Goal: Information Seeking & Learning: Learn about a topic

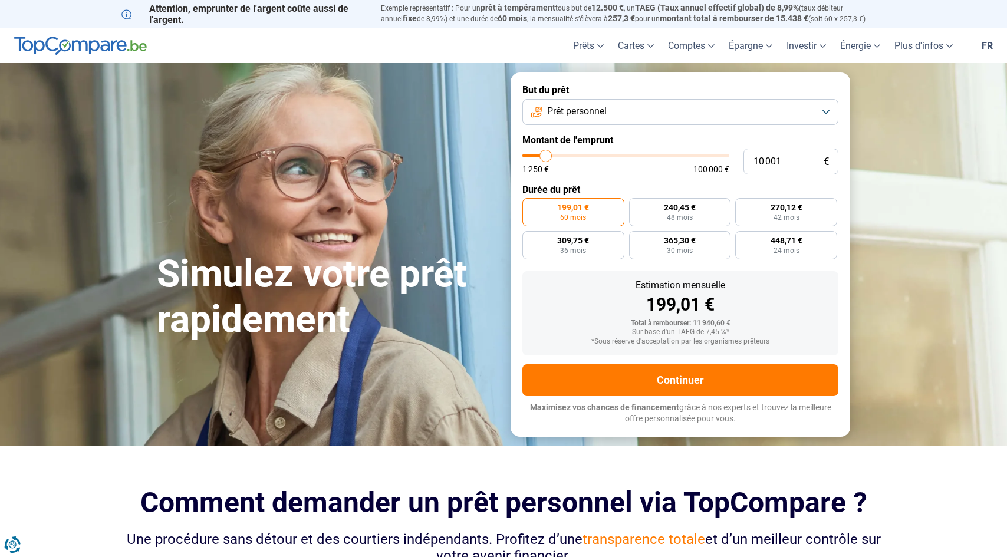
type input "12 250"
type input "12250"
type input "12 500"
type input "12500"
type input "12 750"
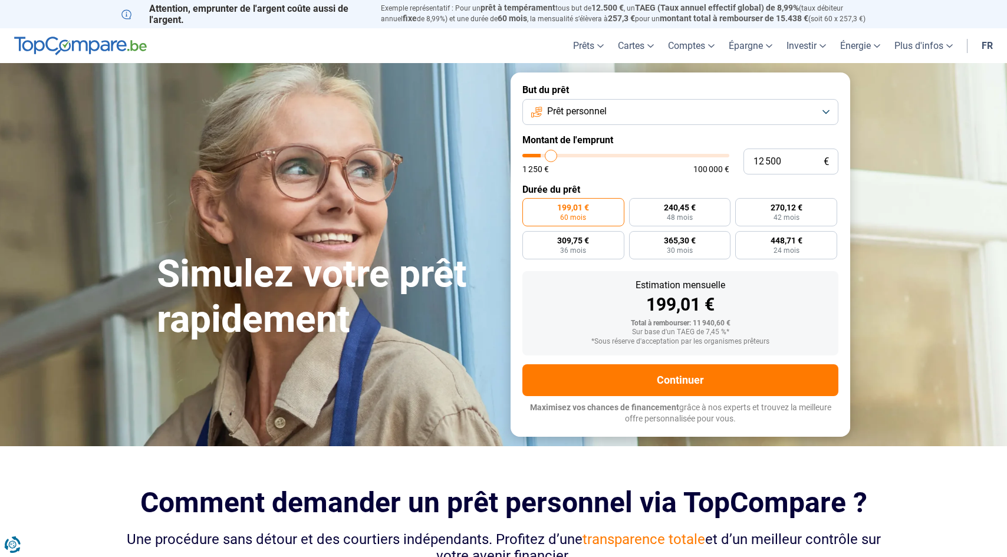
type input "12750"
type input "13 250"
type input "13250"
type input "13 500"
type input "13500"
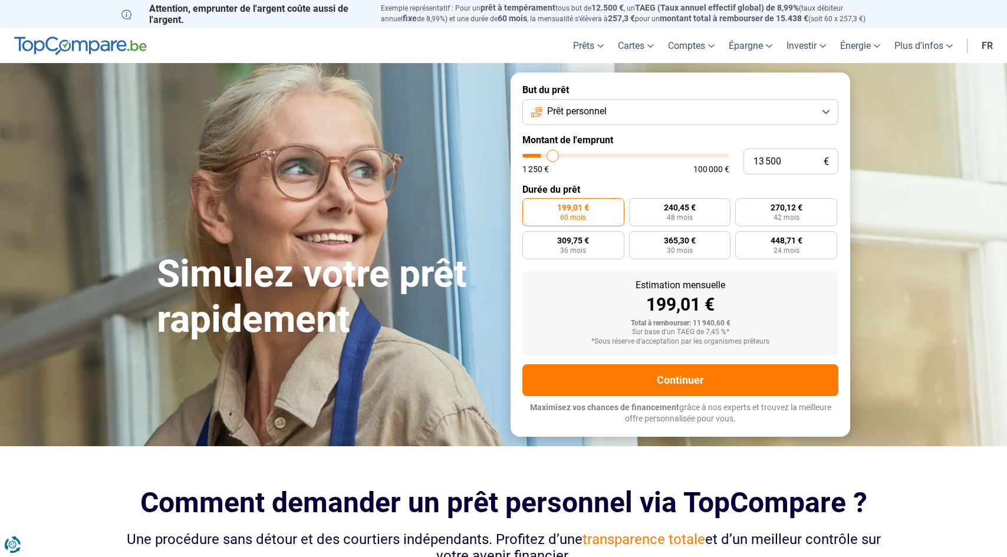
type input "14 000"
type input "14000"
type input "14 250"
type input "14250"
type input "15 000"
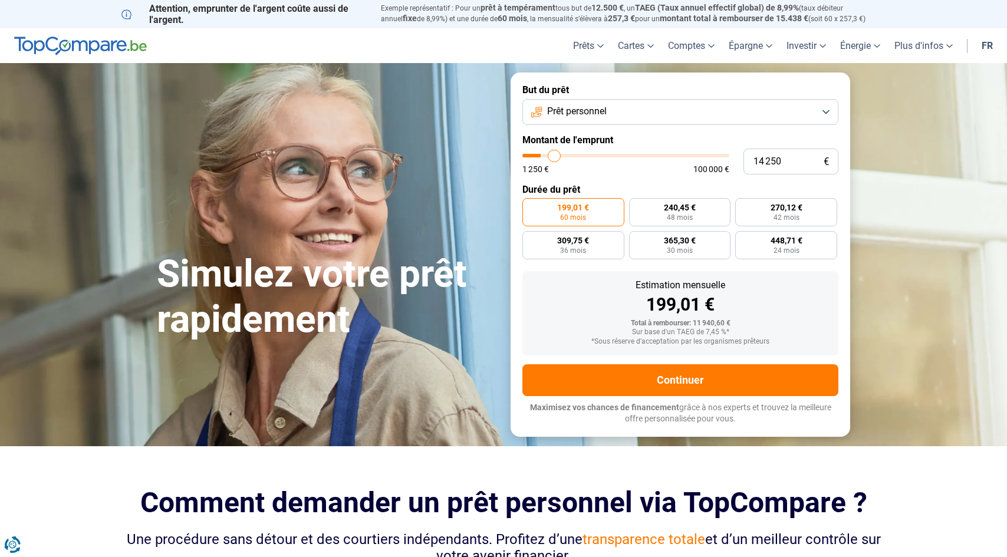
type input "15000"
type input "15 500"
type input "15500"
type input "16 250"
type input "16250"
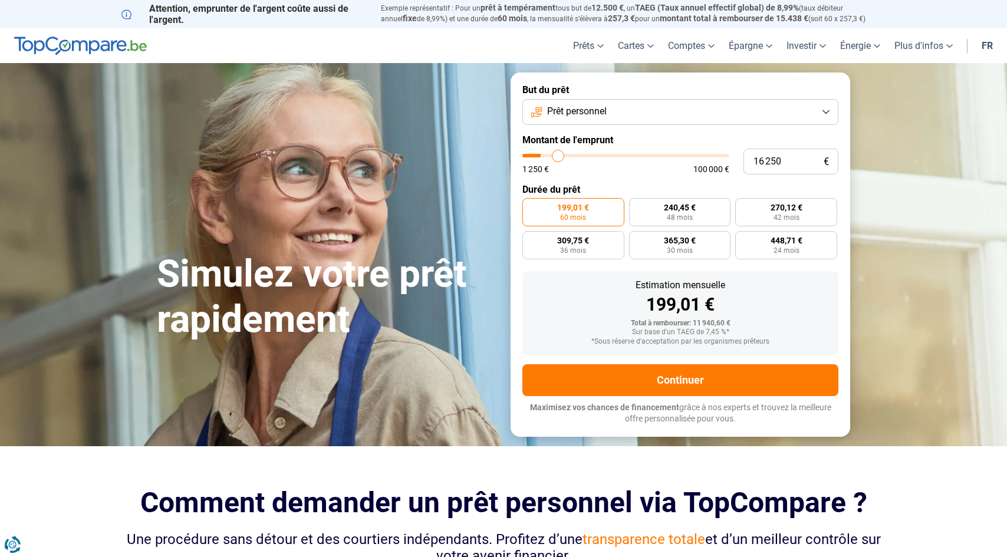
type input "16 750"
type input "16750"
type input "17 250"
type input "17250"
type input "18 000"
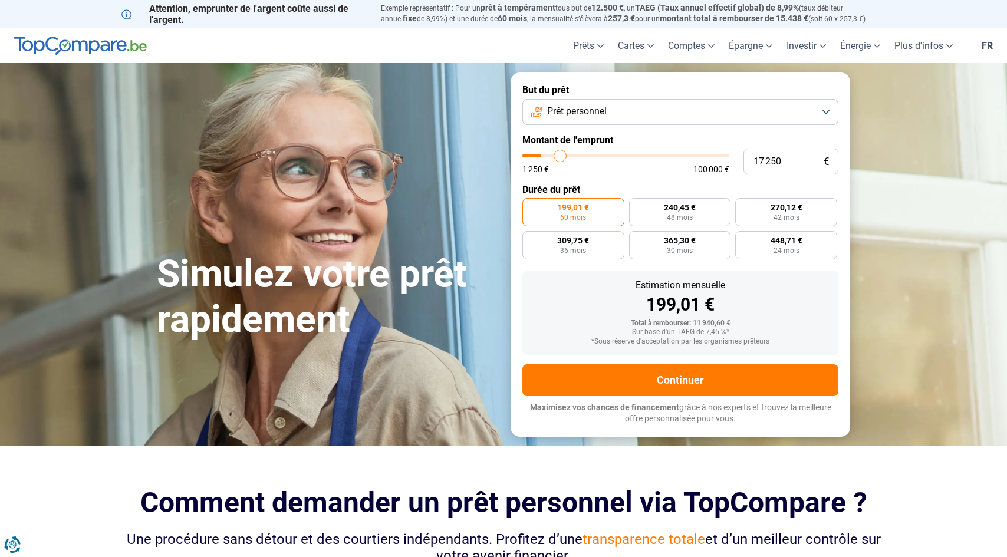
type input "18000"
type input "18 500"
type input "18500"
type input "19 250"
type input "19250"
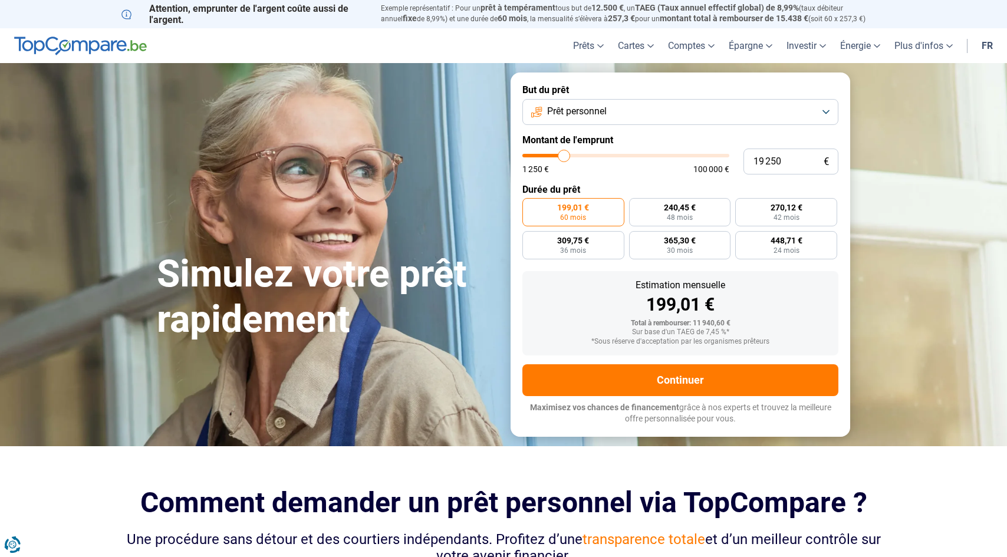
type input "19 750"
type input "19750"
type input "20 500"
type input "20500"
type input "20 750"
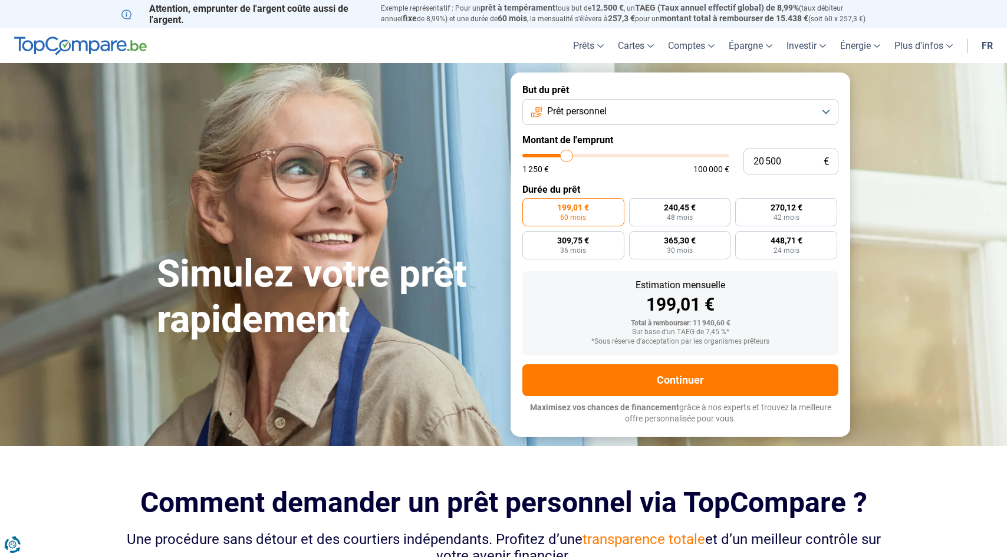
type input "20750"
type input "21 000"
type input "21000"
type input "21 500"
type input "21500"
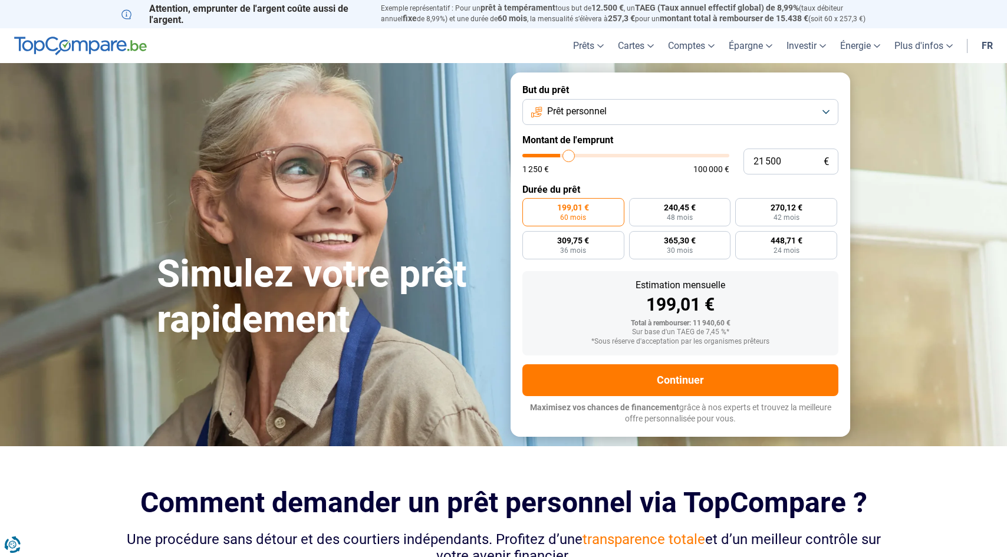
type input "22 250"
type input "22250"
type input "22 750"
type input "22750"
type input "23 500"
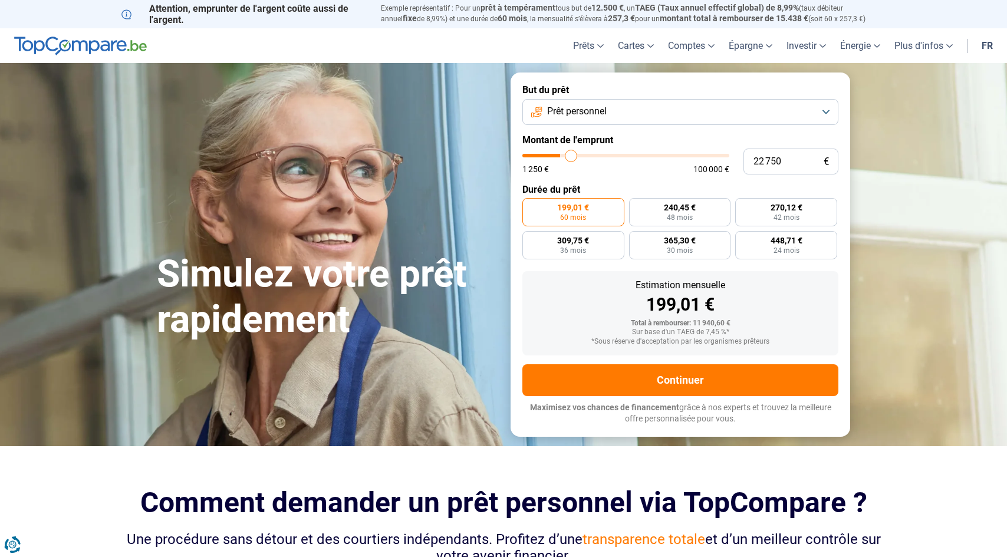
type input "23500"
type input "24 000"
type input "24000"
type input "24 500"
type input "24500"
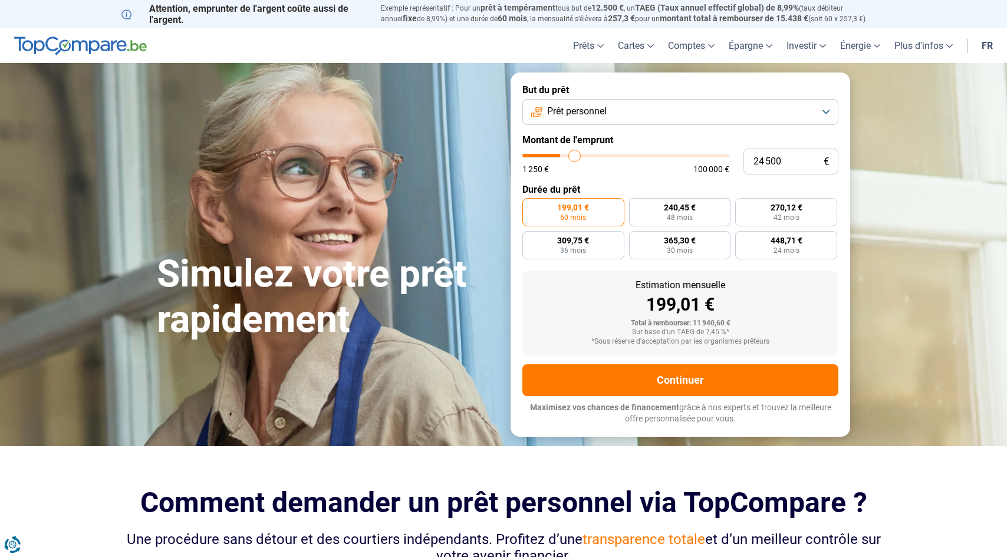
type input "25 250"
type input "25250"
type input "25 750"
type input "25750"
type input "26 500"
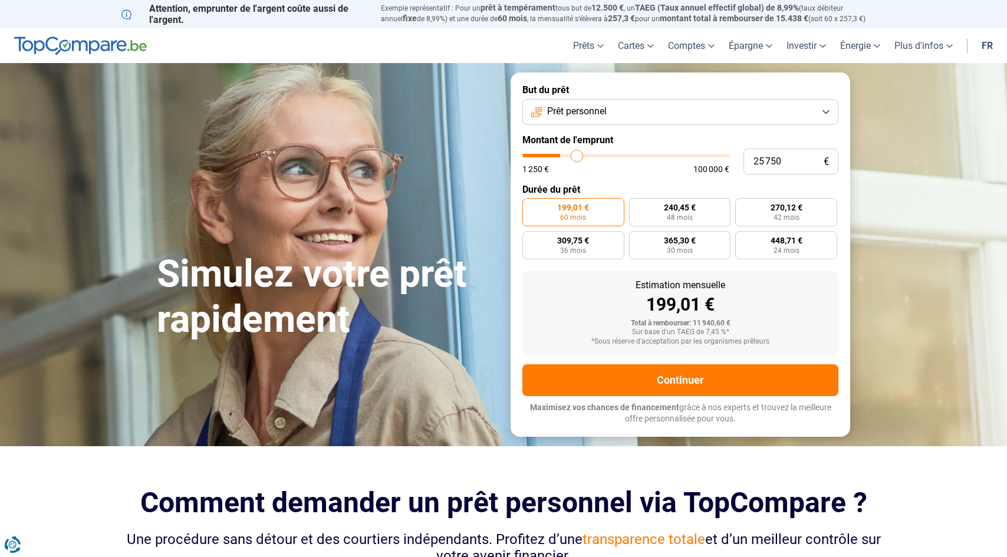
type input "26500"
type input "27 000"
type input "27000"
type input "27 500"
type input "27500"
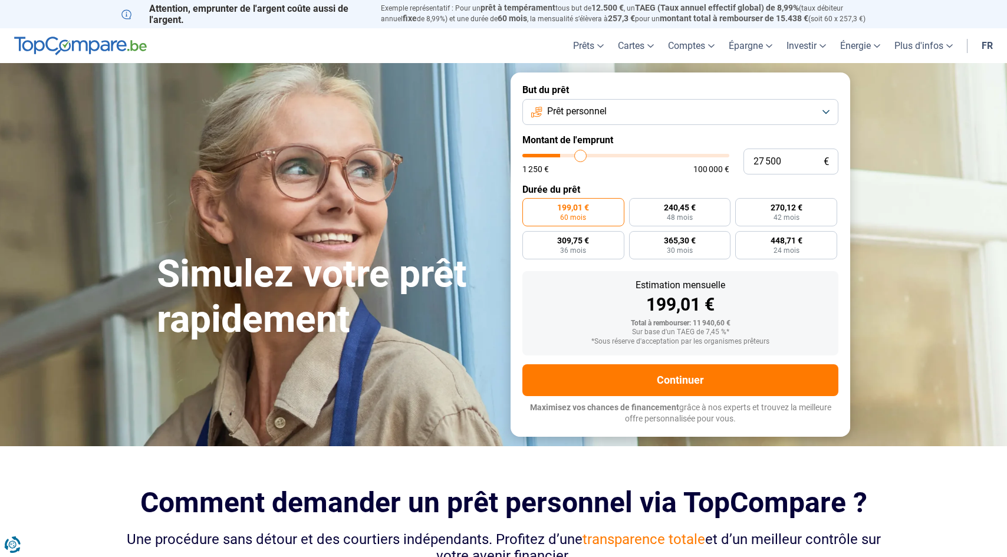
type input "28 000"
type input "28000"
type input "28 500"
type input "28500"
type input "29 000"
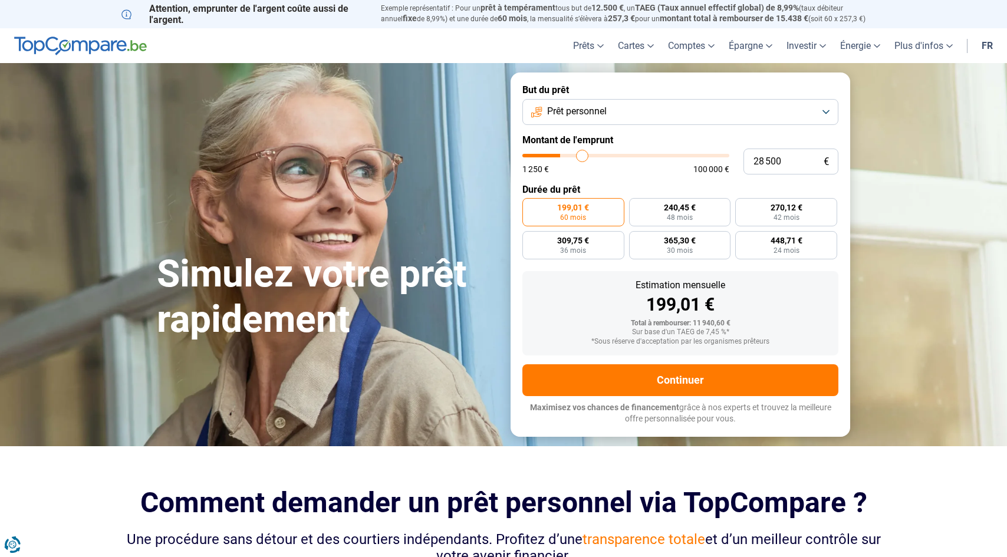
type input "29000"
type input "29 500"
type input "29500"
type input "30 000"
type input "30000"
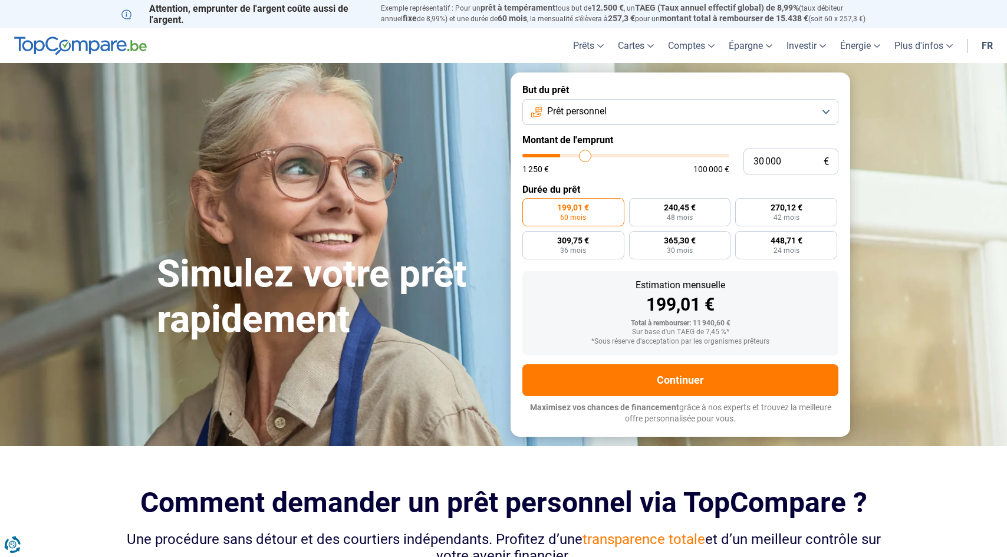
type input "30 250"
type input "30250"
type input "30 500"
type input "30500"
type input "31 000"
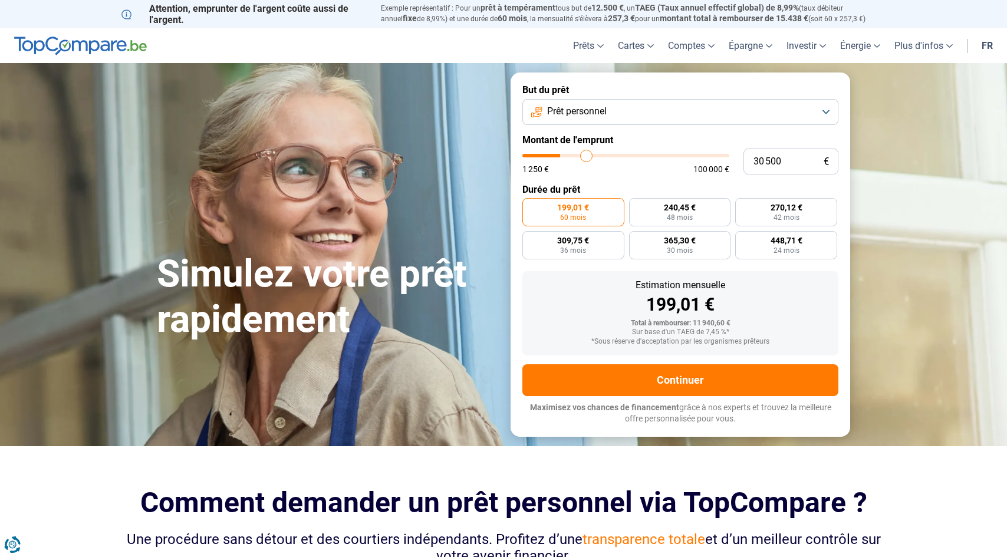
type input "31000"
type input "31 250"
type input "31250"
type input "31 500"
type input "31500"
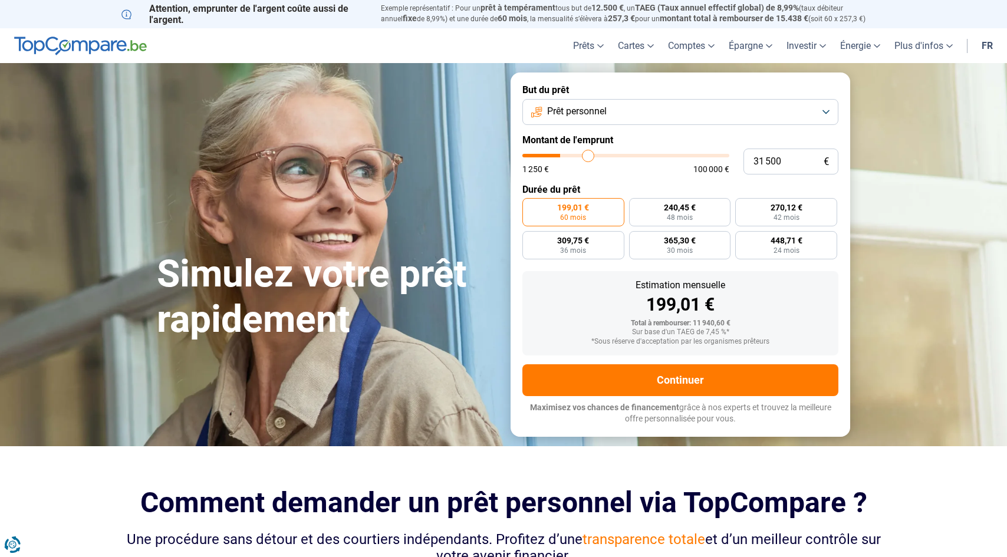
type input "31 750"
type input "31750"
type input "32 000"
type input "32000"
type input "32 500"
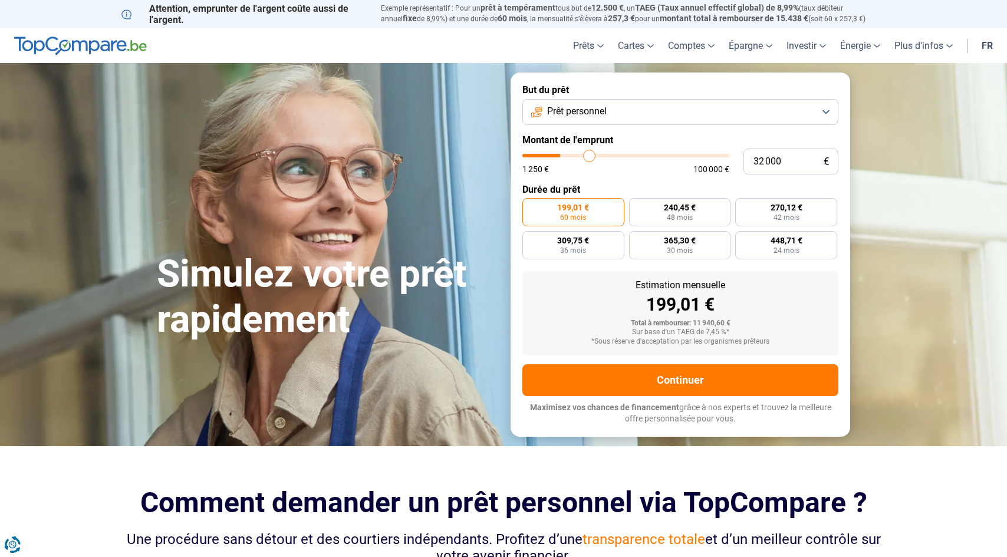
type input "32500"
type input "32 750"
type input "32750"
type input "33 000"
type input "33000"
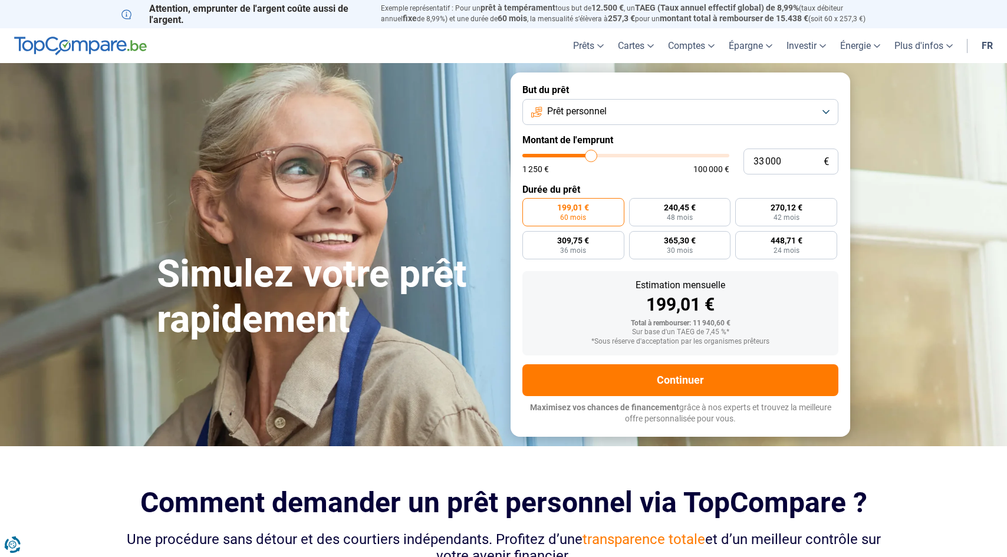
type input "33 250"
type input "33250"
type input "33 500"
type input "33500"
type input "34 000"
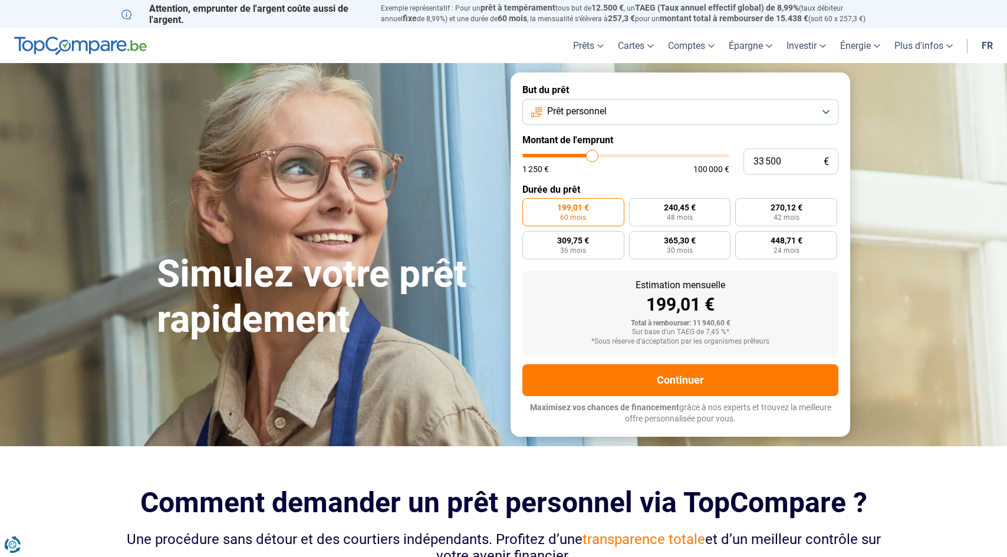
type input "34000"
type input "34 250"
type input "34250"
type input "34 500"
type input "34500"
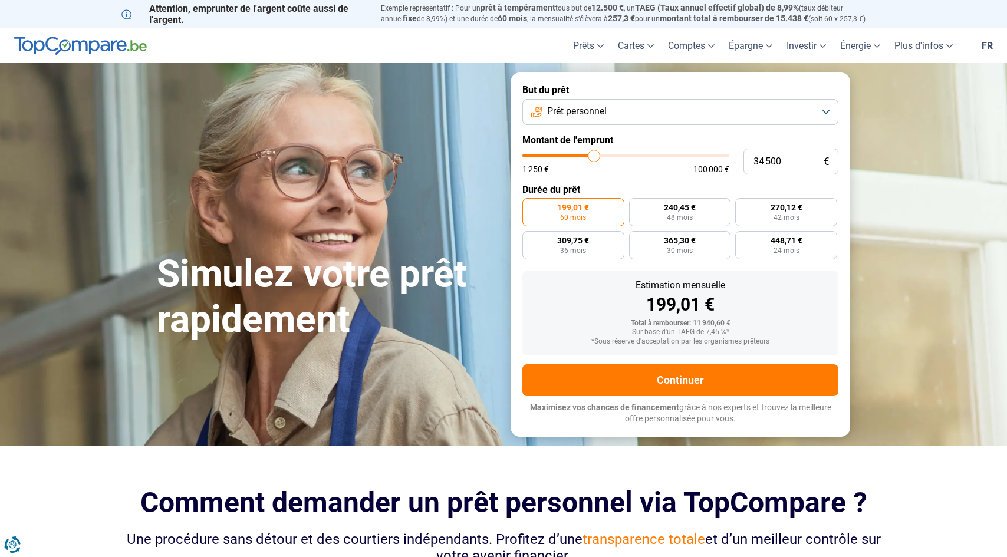
type input "34 750"
type input "34750"
type input "35 000"
type input "35000"
type input "35 500"
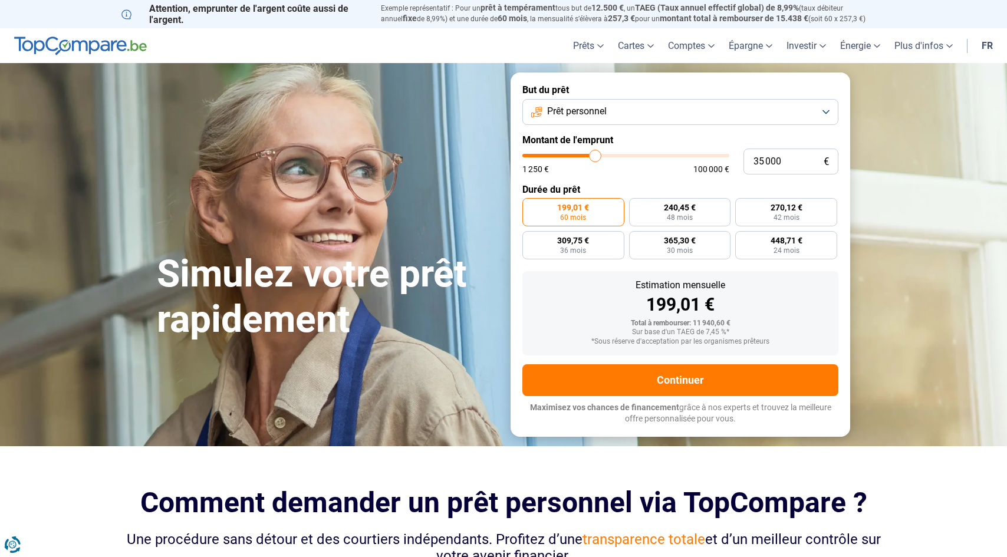
type input "35500"
type input "35 750"
type input "35750"
type input "36 000"
type input "36000"
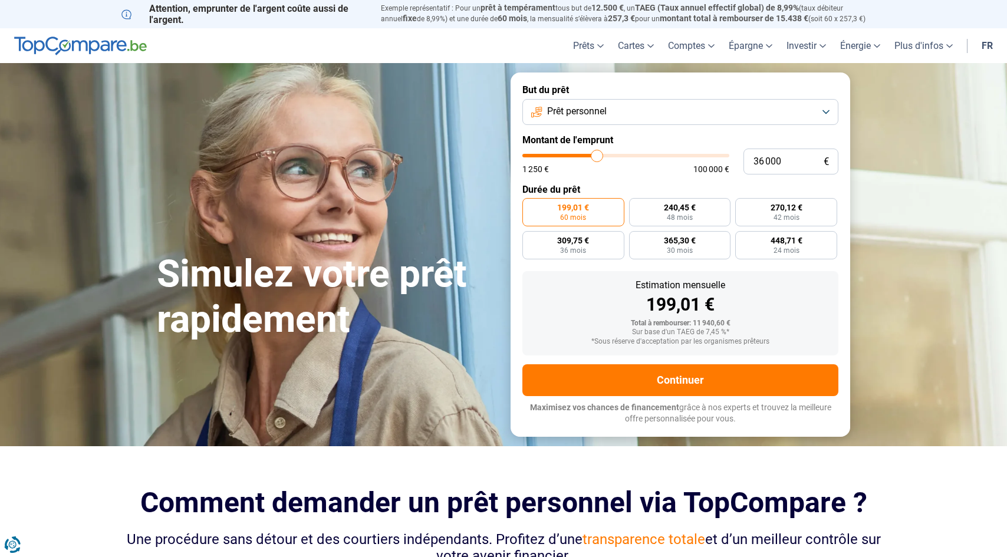
type input "36 250"
type input "36250"
type input "36 500"
type input "36500"
type input "37 000"
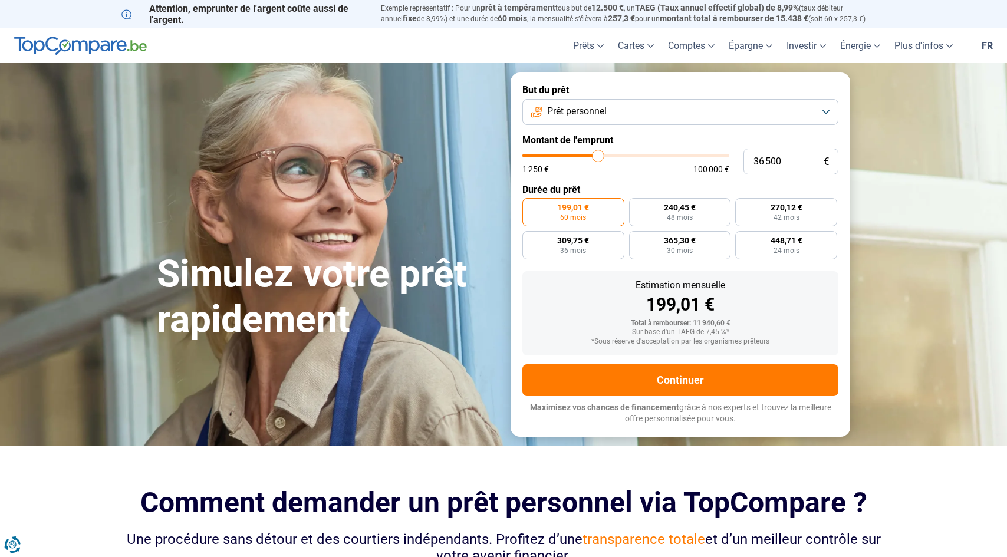
type input "37000"
type input "37 250"
type input "37250"
type input "37 750"
type input "37750"
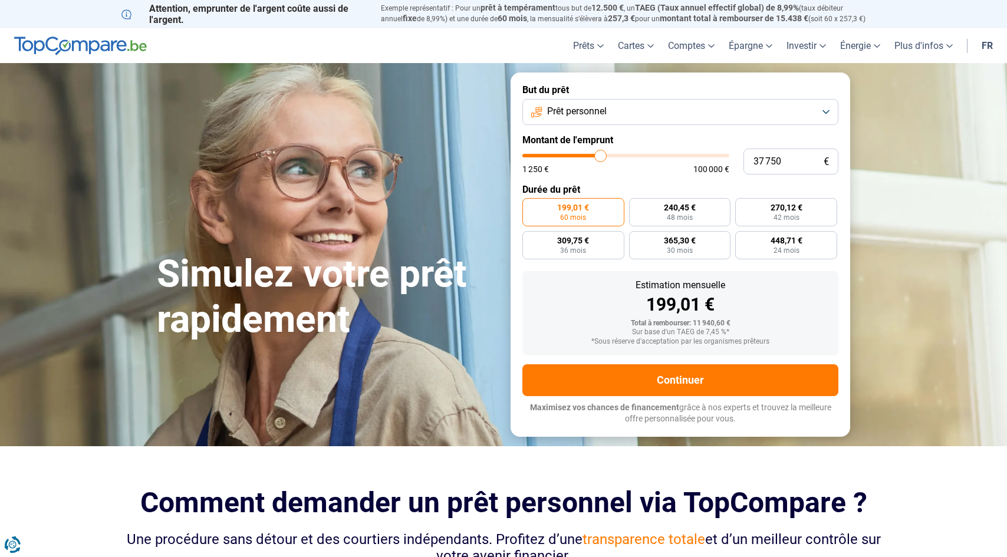
type input "38 000"
type input "38000"
type input "38 750"
type input "38750"
type input "39 250"
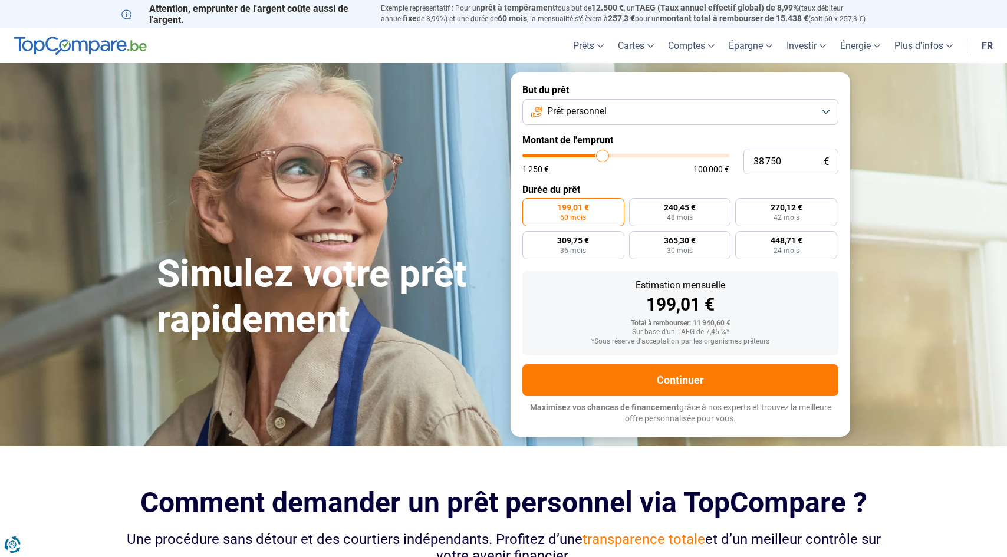
type input "39250"
type input "39 500"
type input "39500"
type input "40 250"
type input "40250"
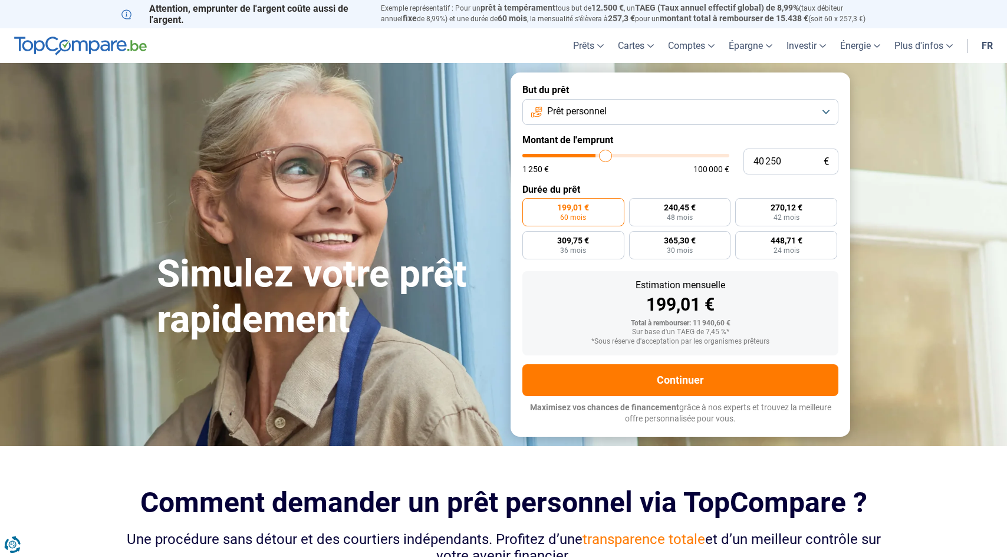
type input "40 500"
type input "40500"
type input "41 000"
type input "41000"
type input "41 500"
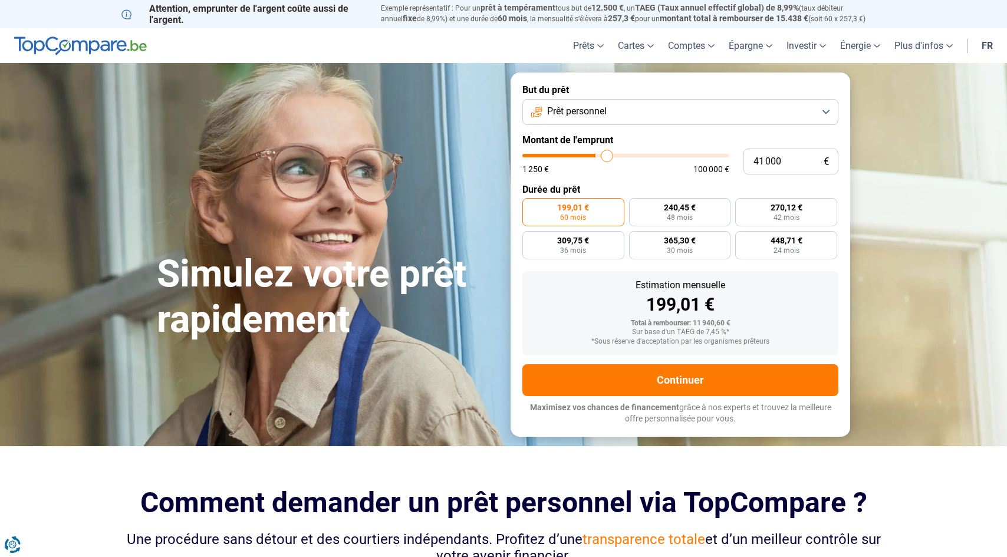
type input "41500"
type input "42 000"
type input "42000"
type input "42 250"
type input "42250"
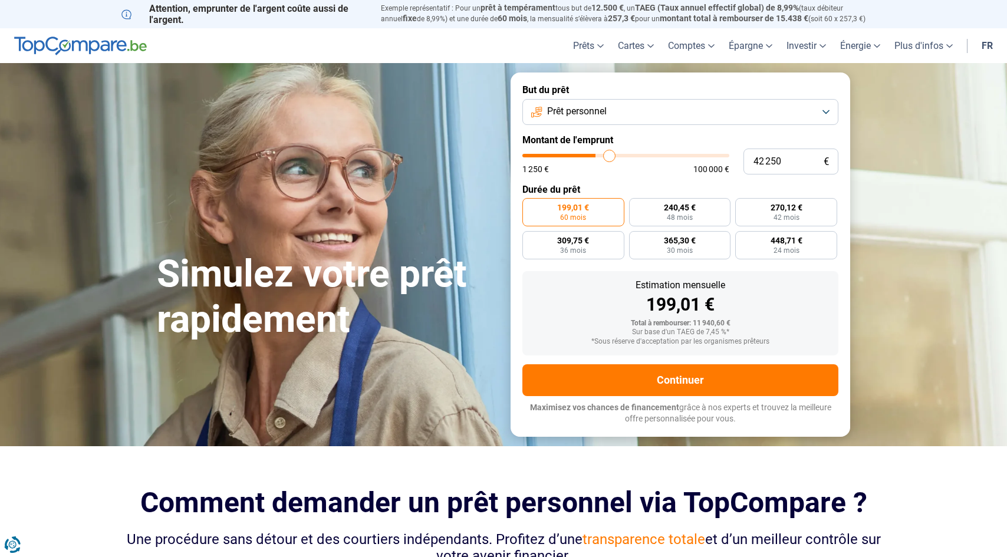
type input "42 750"
type input "42750"
type input "43 000"
type input "43000"
type input "43 250"
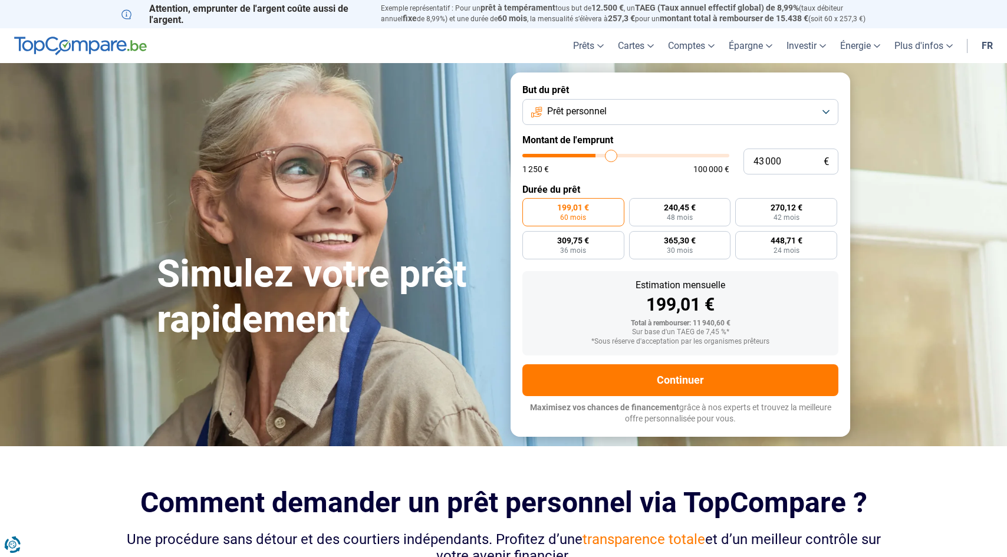
type input "43250"
type input "43 500"
type input "43500"
type input "43 750"
type input "43750"
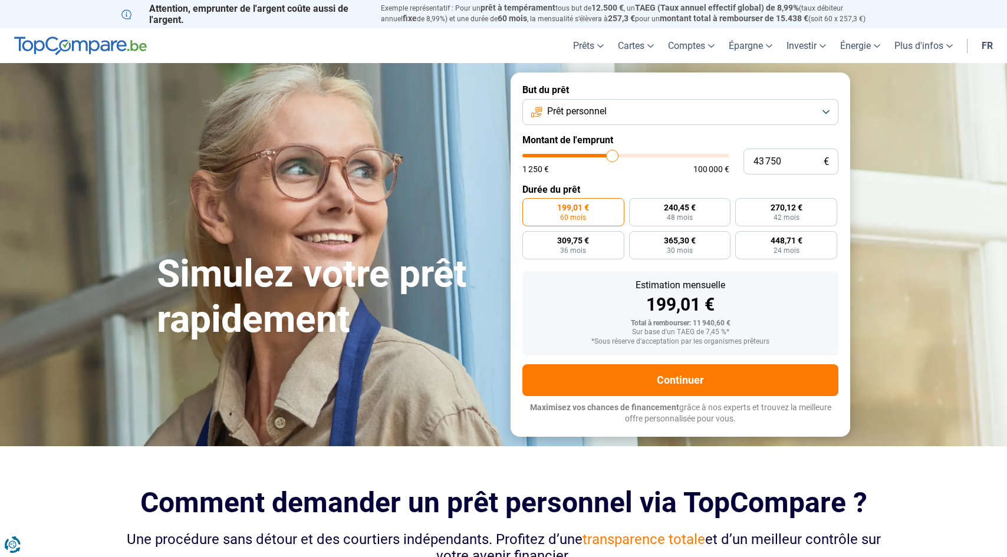
type input "44 250"
type input "44250"
type input "44 500"
type input "44500"
type input "44 750"
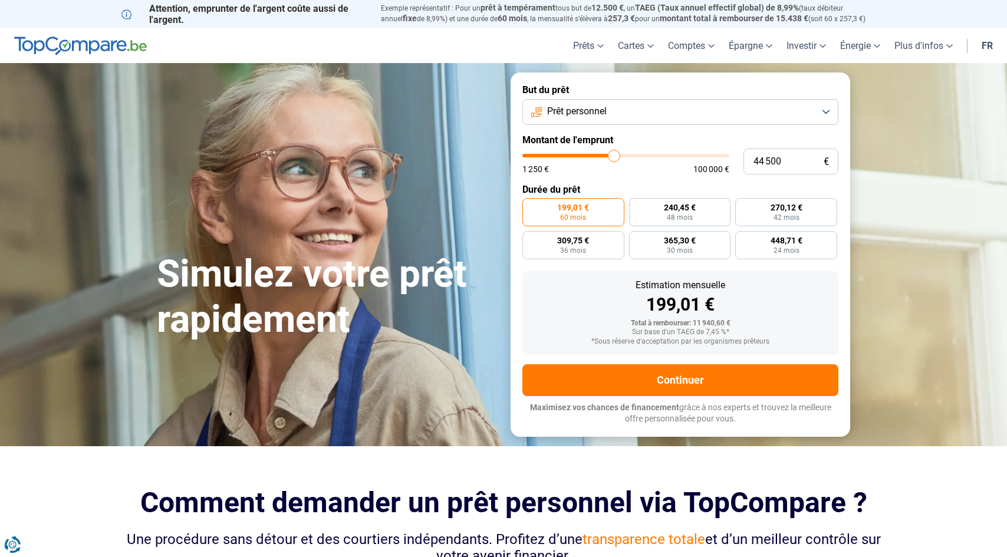
type input "44750"
type input "45 000"
type input "45000"
type input "45 750"
type input "45750"
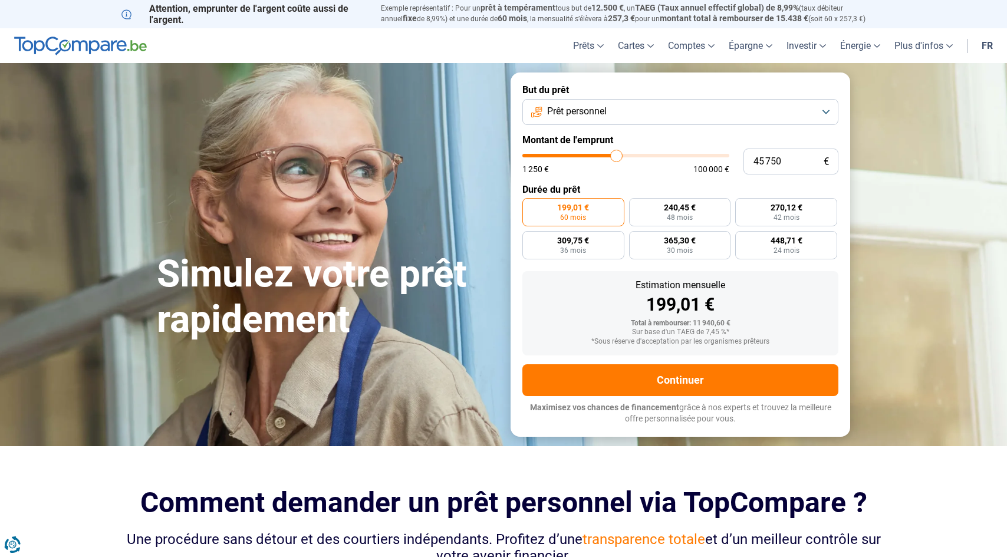
type input "46 000"
type input "46000"
type input "46 250"
type input "46250"
type input "46 750"
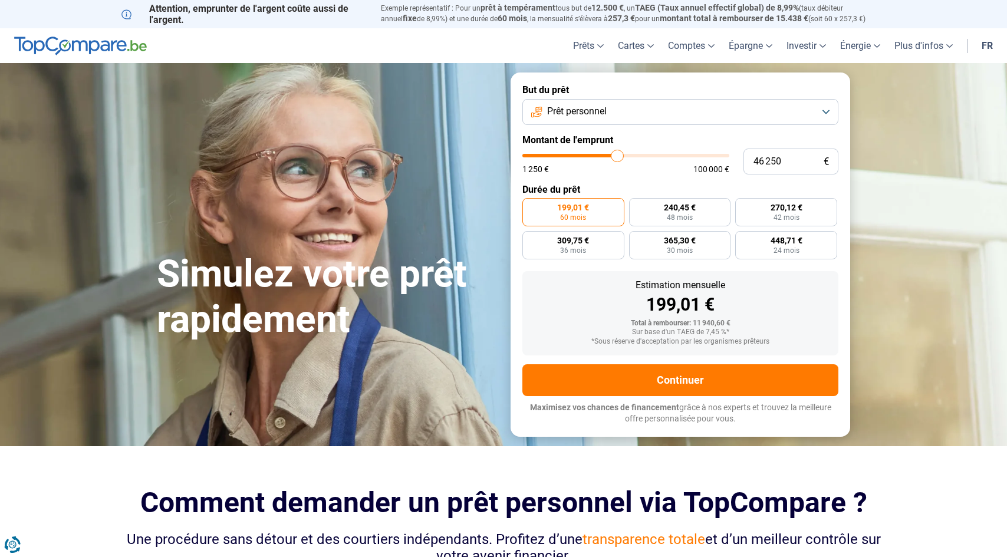
type input "46750"
type input "47 250"
type input "47250"
type input "47 500"
type input "47500"
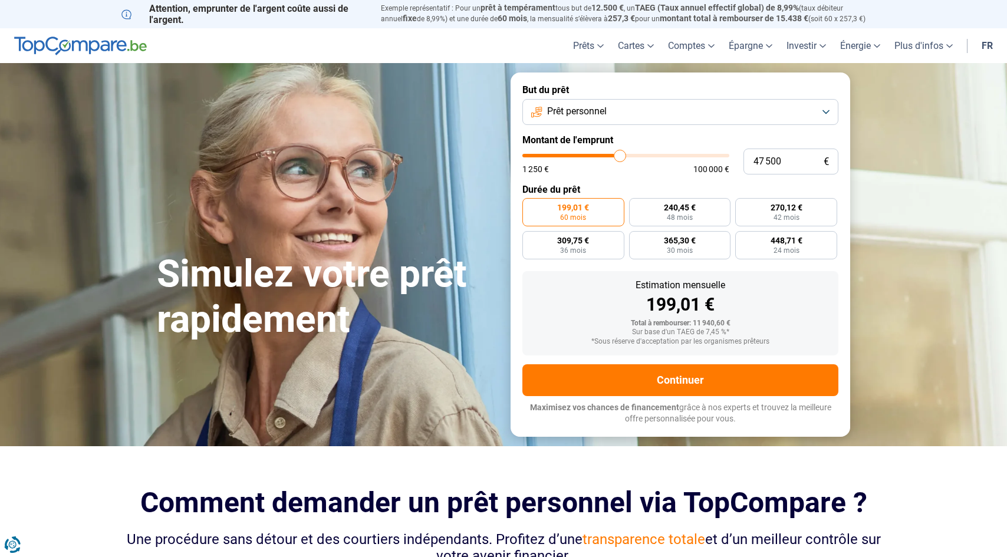
type input "48 000"
type input "48000"
type input "48 250"
type input "48250"
type input "48 750"
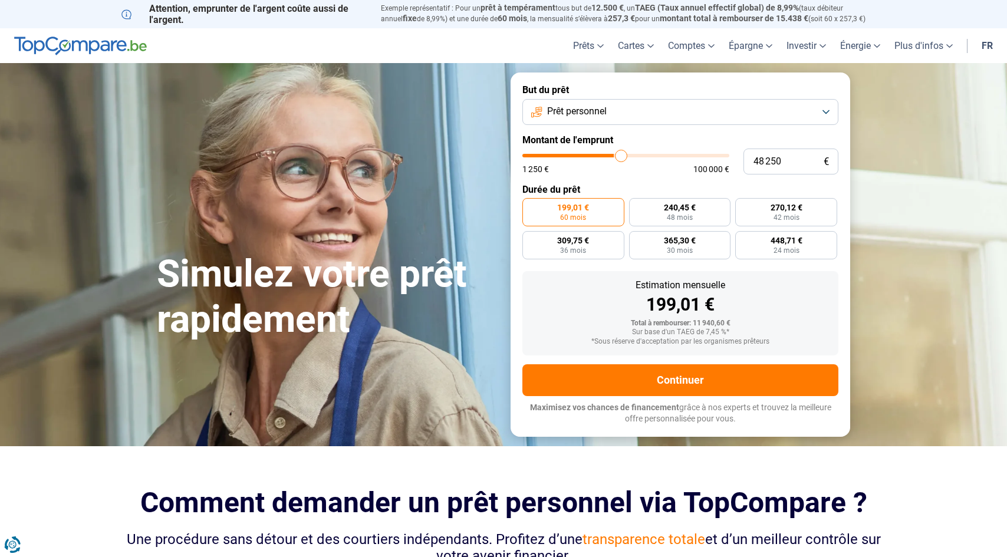
type input "48750"
type input "49 000"
type input "49000"
type input "49 250"
type input "49250"
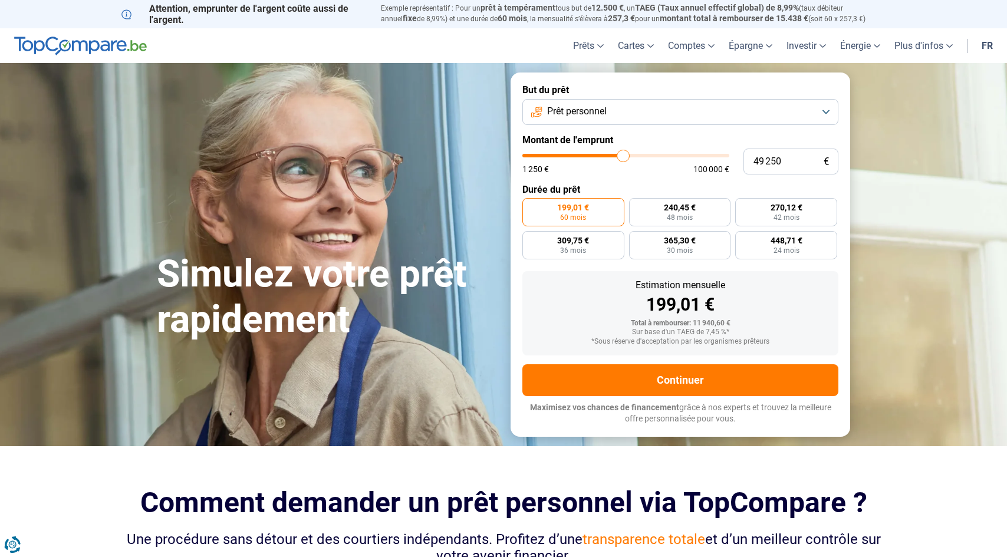
type input "49 500"
type input "49500"
type input "49 750"
type input "49750"
type input "50 250"
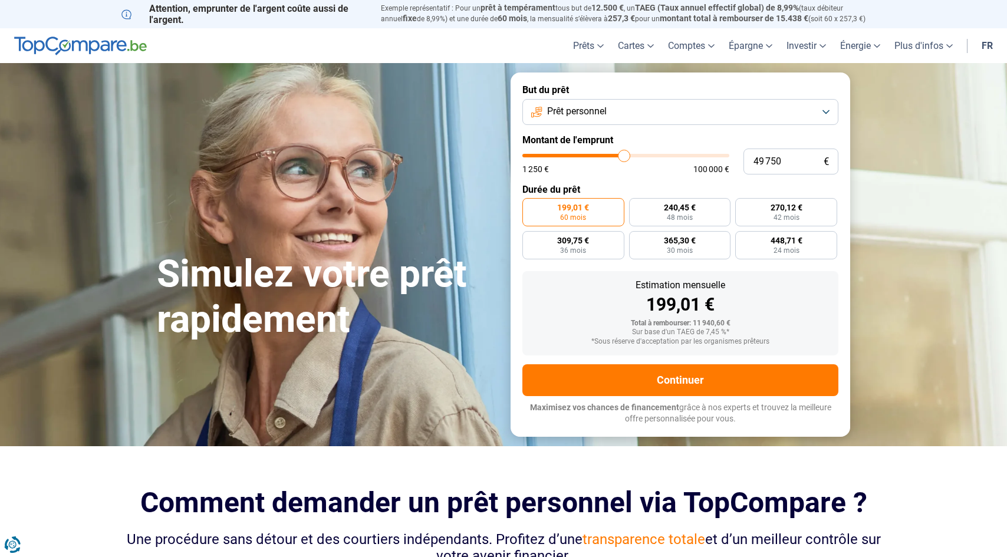
type input "50250"
type input "50 500"
type input "50500"
type input "50 750"
type input "50750"
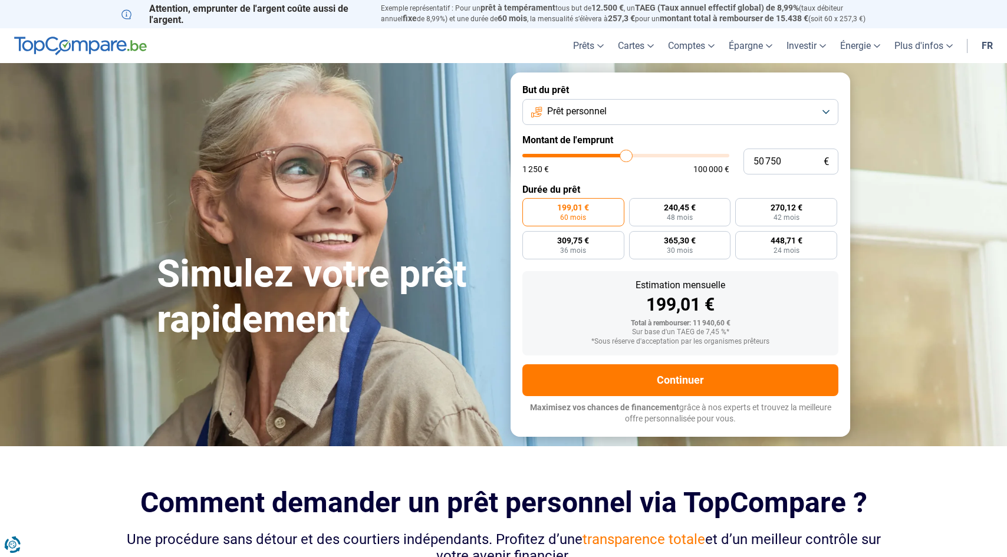
type input "51 000"
type input "51000"
type input "51 250"
type input "51250"
type input "51 750"
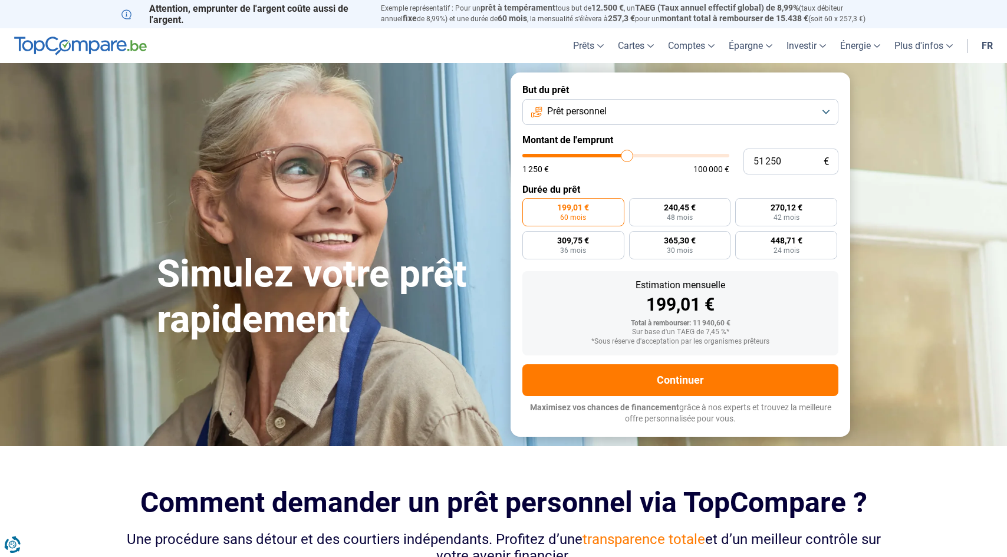
type input "51750"
type input "52 000"
type input "52000"
type input "52 250"
type input "52250"
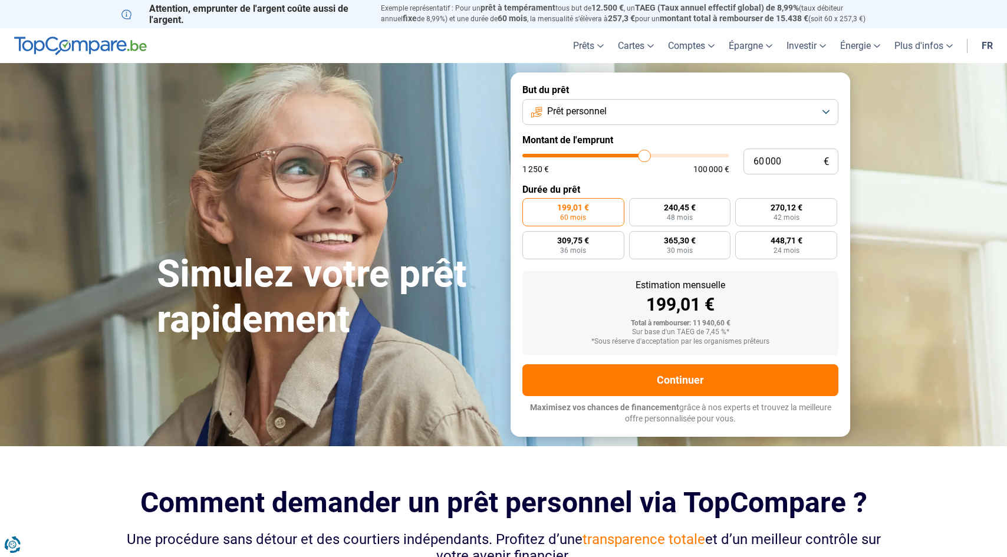
drag, startPoint x: 551, startPoint y: 154, endPoint x: 644, endPoint y: 158, distance: 93.8
click at [644, 157] on input "range" at bounding box center [625, 156] width 207 height 4
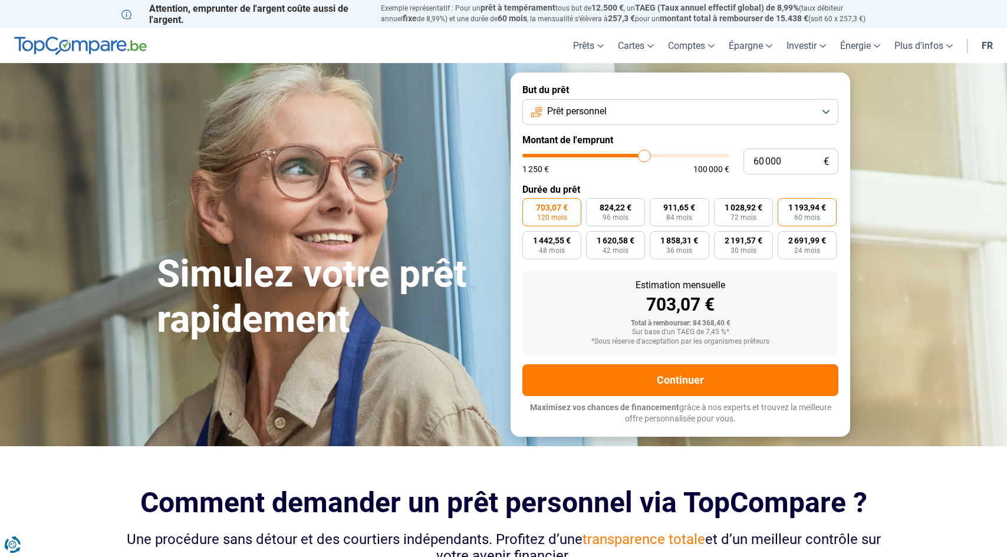
click at [816, 214] on span "60 mois" at bounding box center [807, 217] width 26 height 7
click at [785, 206] on input "1 193,94 € 60 mois" at bounding box center [781, 202] width 8 height 8
click at [830, 112] on button "Prêt personnel" at bounding box center [680, 112] width 316 height 26
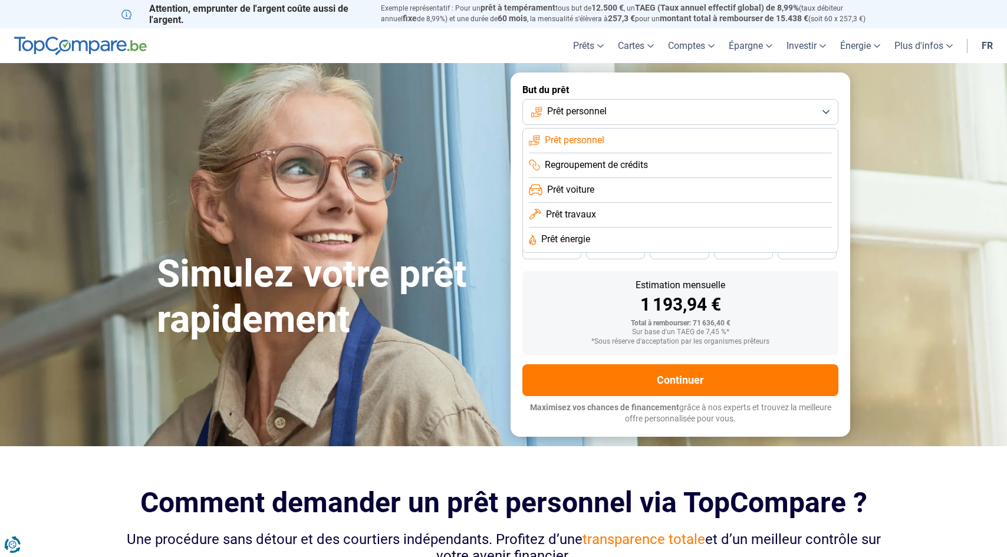
click at [725, 187] on li "Prêt voiture" at bounding box center [680, 190] width 303 height 25
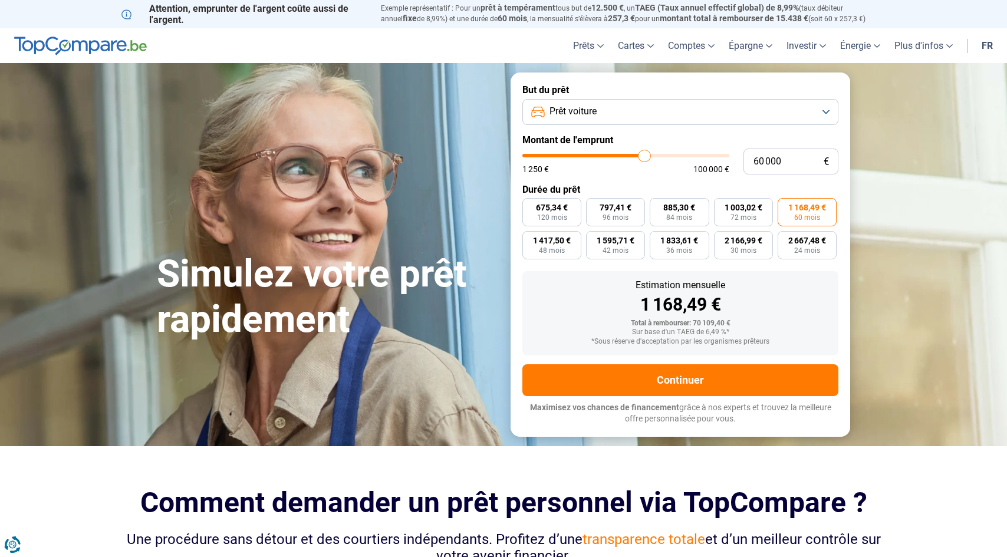
click at [826, 110] on button "Prêt voiture" at bounding box center [680, 112] width 316 height 26
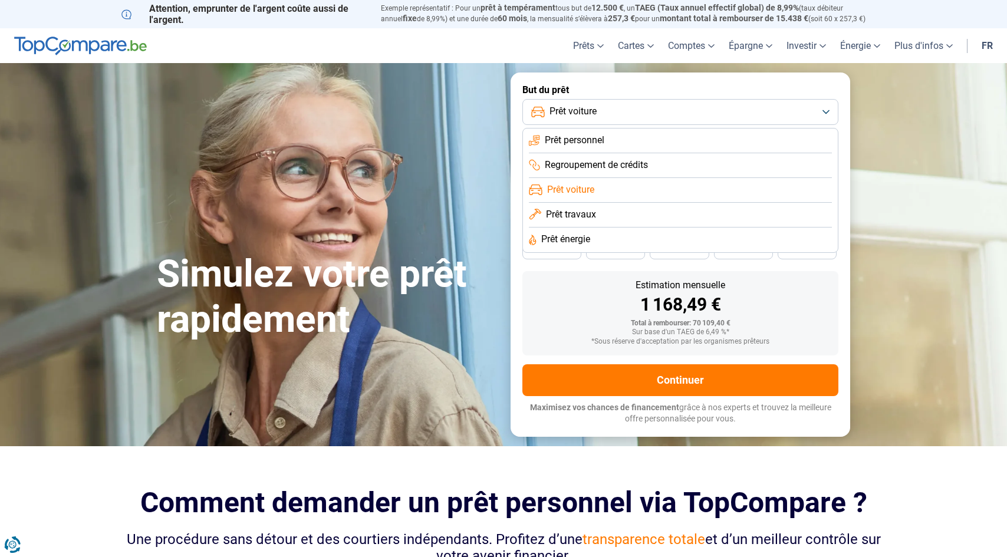
click at [711, 137] on li "Prêt personnel" at bounding box center [680, 140] width 303 height 25
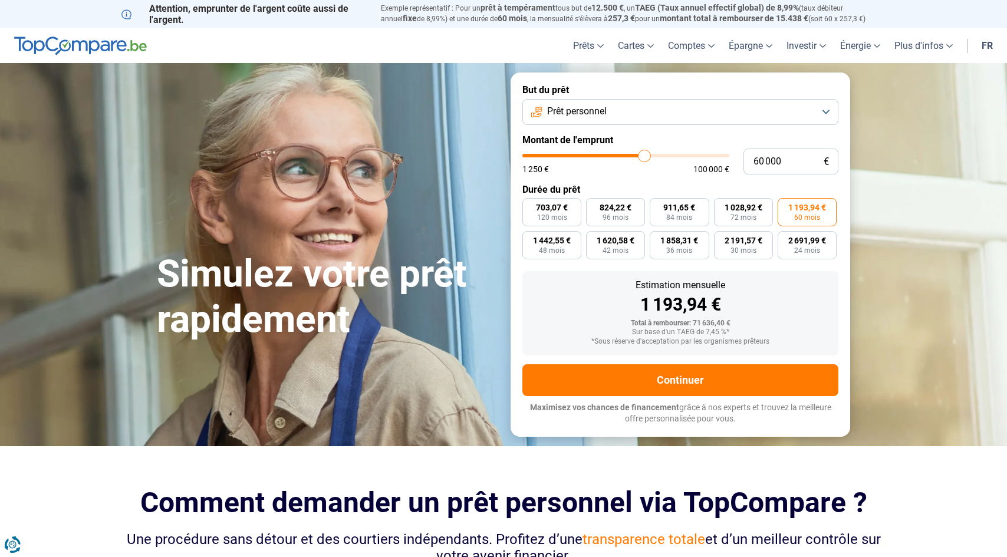
click at [822, 110] on button "Prêt personnel" at bounding box center [680, 112] width 316 height 26
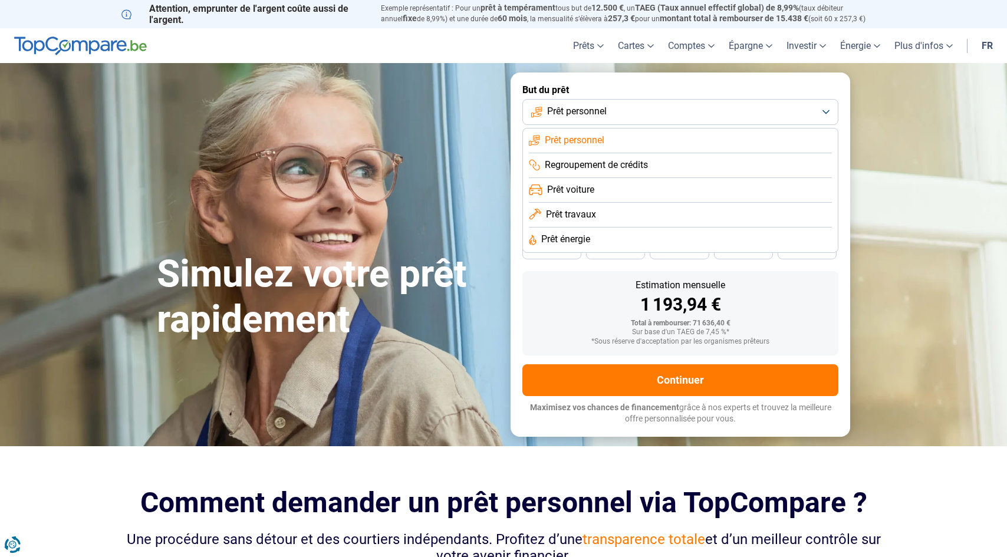
click at [714, 193] on li "Prêt voiture" at bounding box center [680, 190] width 303 height 25
